Goal: Information Seeking & Learning: Learn about a topic

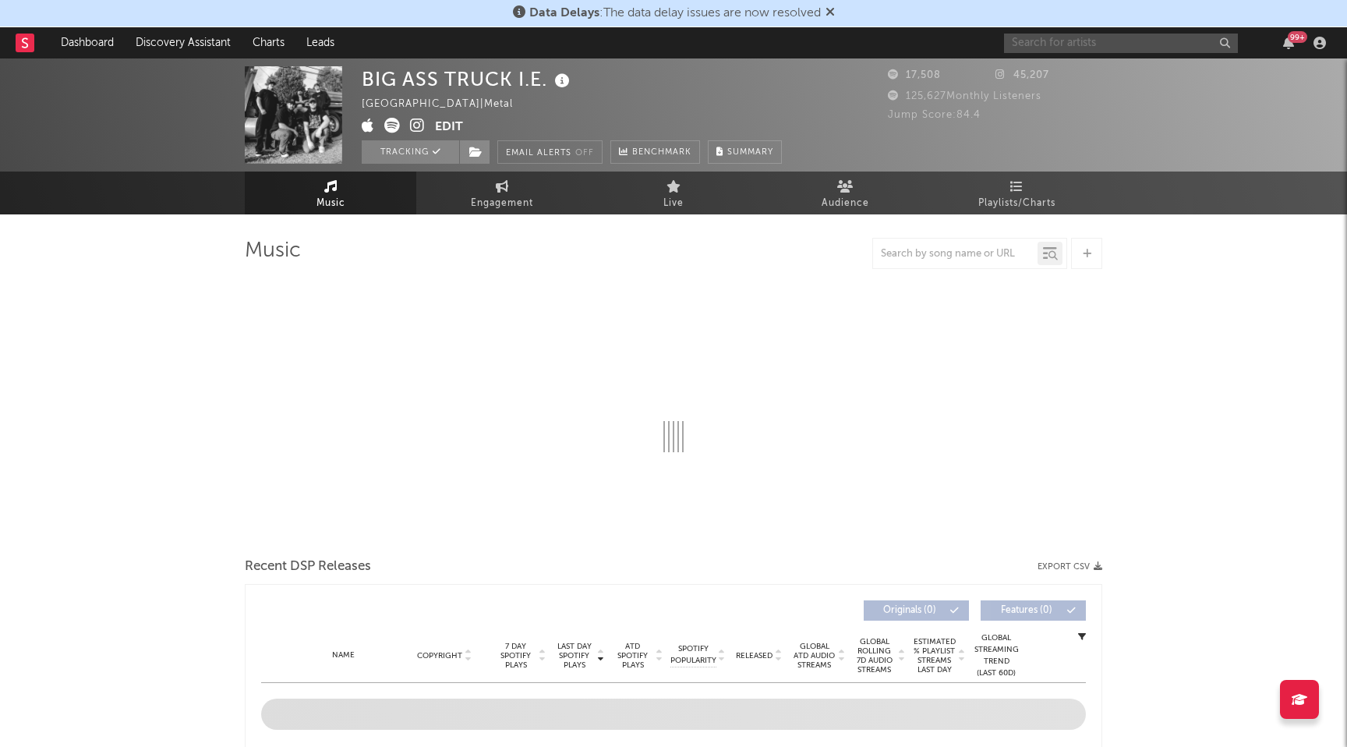
click at [1130, 42] on input "text" at bounding box center [1121, 43] width 234 height 19
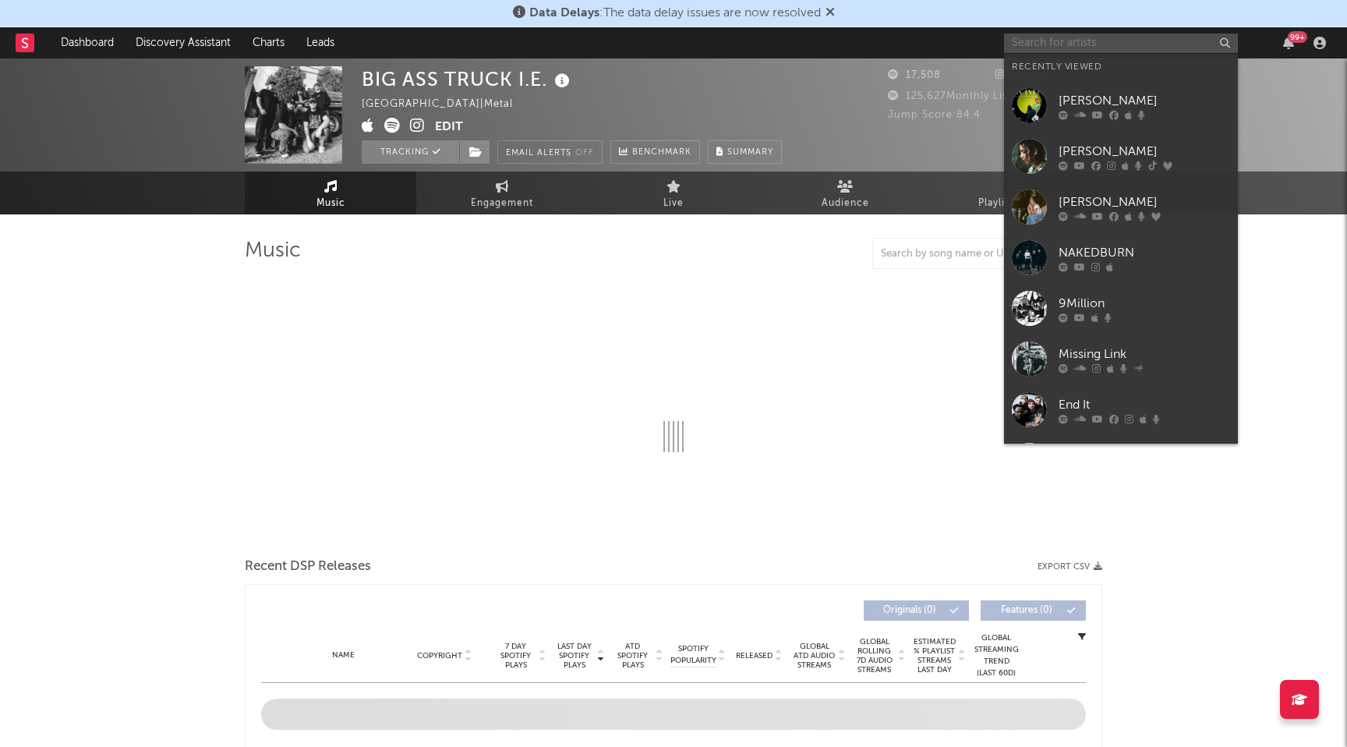
select select "6m"
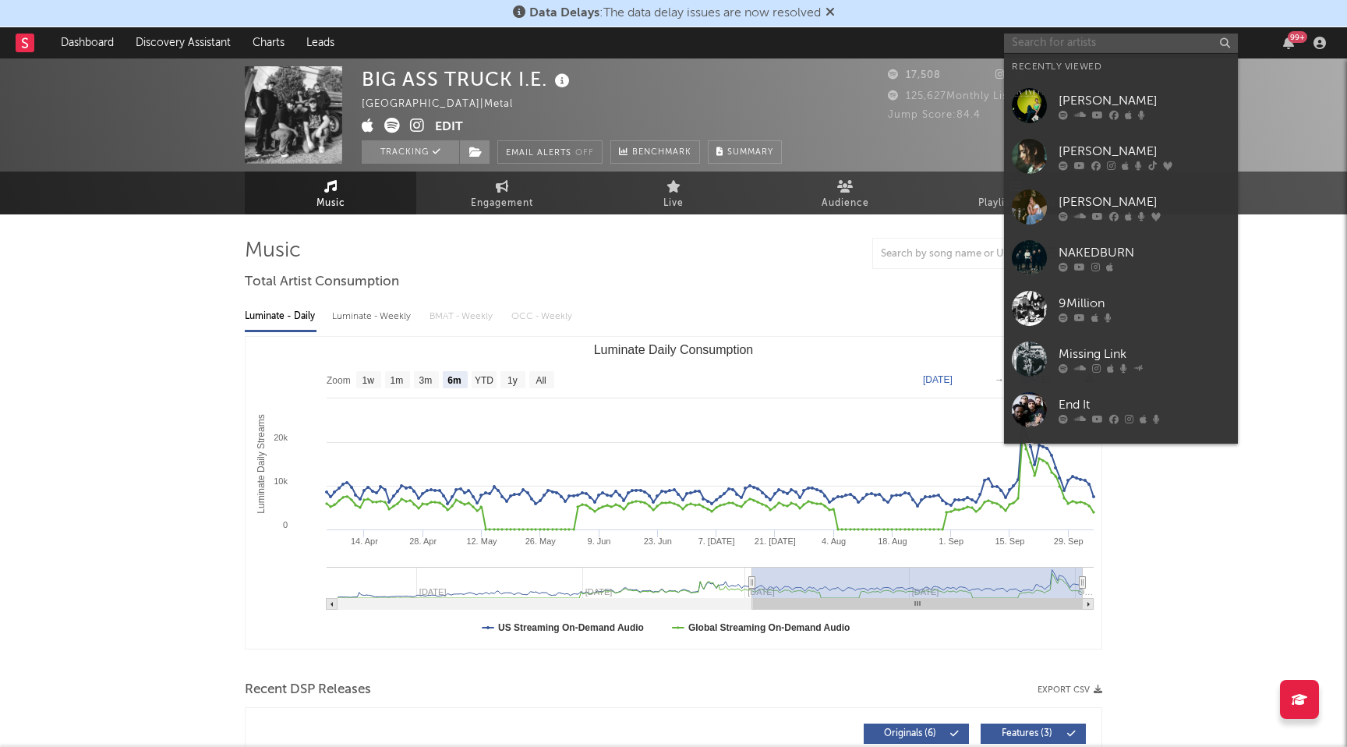
click at [1170, 51] on input "text" at bounding box center [1121, 43] width 234 height 19
paste input "LykkeLi"
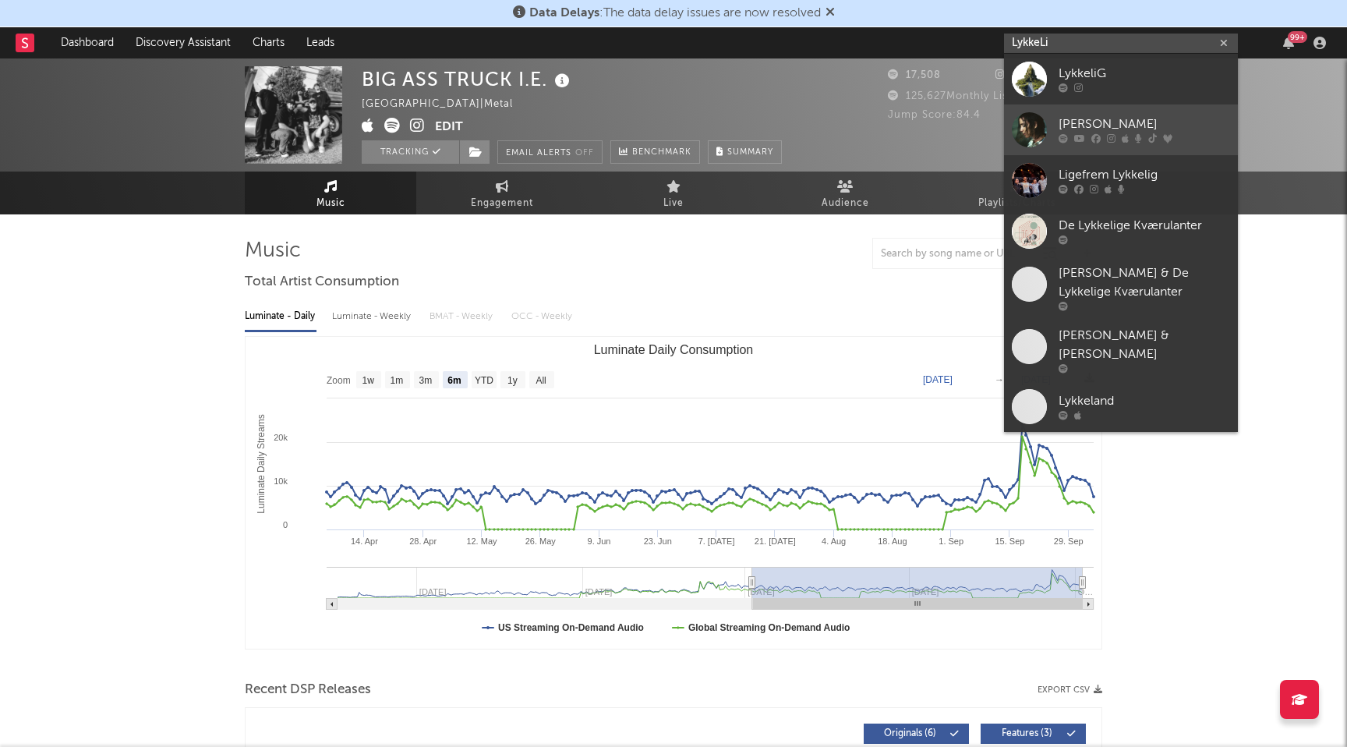
type input "LykkeLi"
click at [1155, 120] on div "[PERSON_NAME]" at bounding box center [1145, 124] width 172 height 19
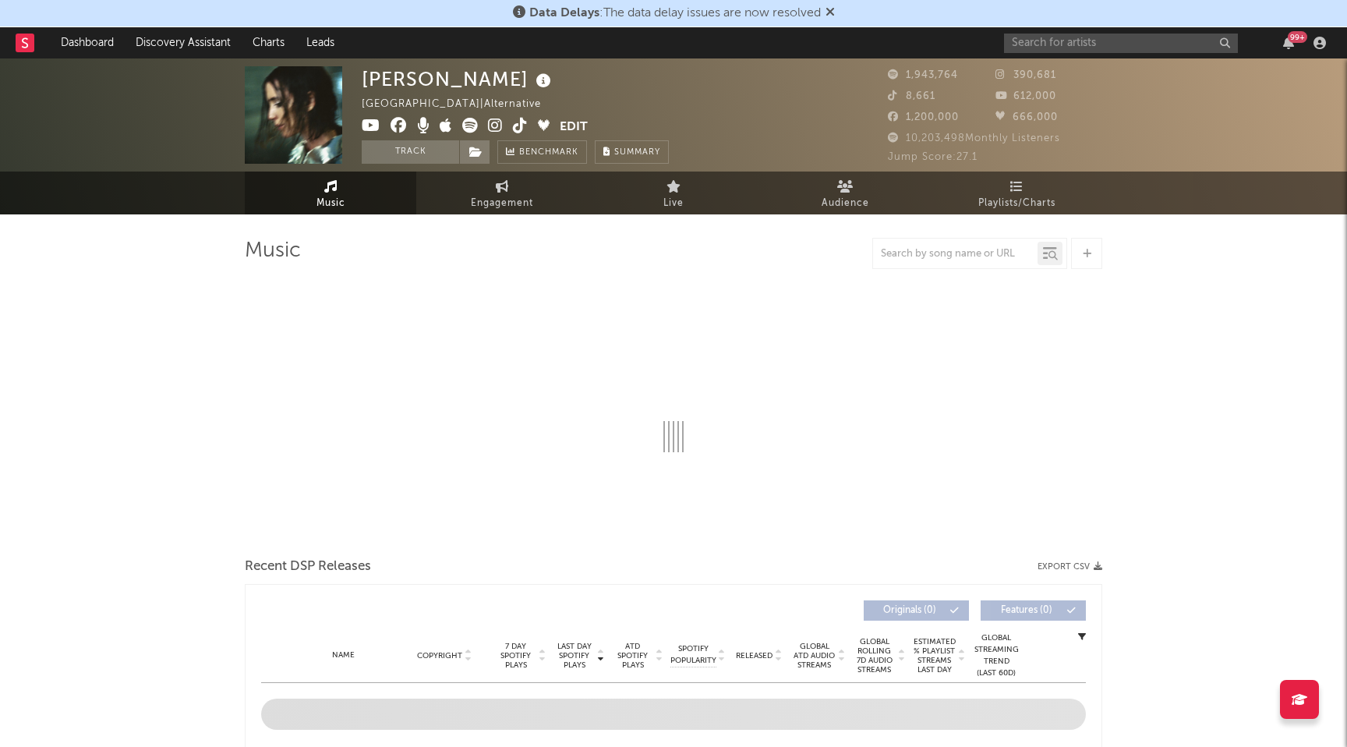
select select "6m"
